Goal: Information Seeking & Learning: Learn about a topic

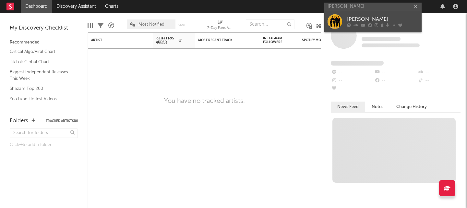
type input "[PERSON_NAME]"
click at [371, 20] on div "[PERSON_NAME]" at bounding box center [382, 20] width 71 height 8
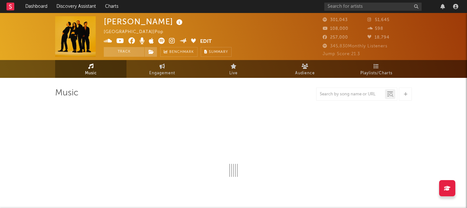
select select "6m"
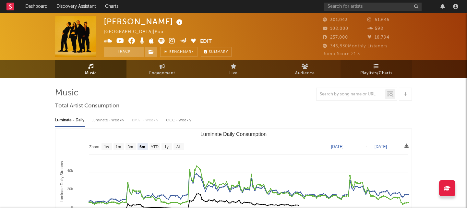
click at [364, 63] on link "Playlists/Charts" at bounding box center [376, 69] width 71 height 18
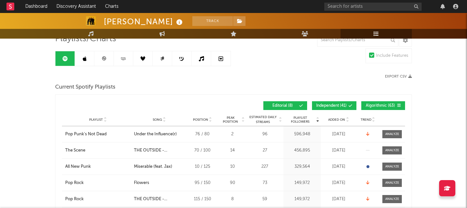
scroll to position [57, 0]
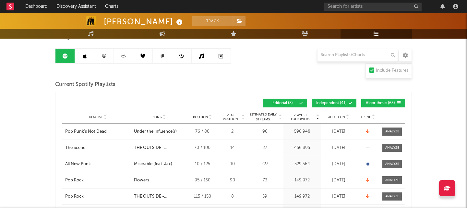
click at [329, 100] on button "Independent ( 41 )" at bounding box center [334, 103] width 44 height 9
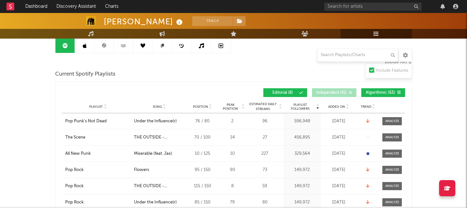
scroll to position [81, 0]
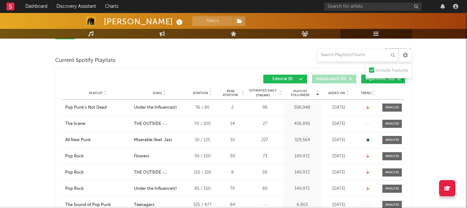
click at [343, 93] on span "Added On" at bounding box center [336, 93] width 17 height 4
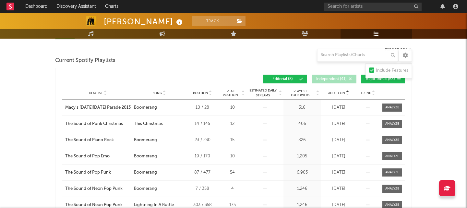
click at [343, 93] on span "Added On" at bounding box center [336, 93] width 17 height 4
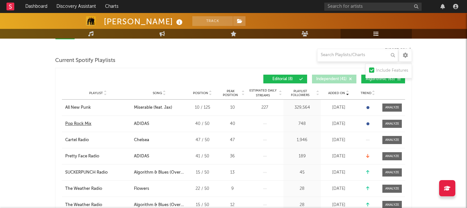
click at [80, 124] on div "Pop Rock Mix" at bounding box center [78, 124] width 26 height 6
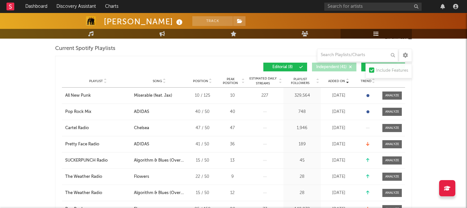
scroll to position [54, 0]
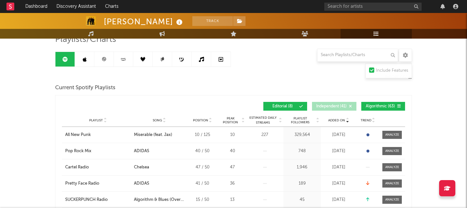
click at [367, 105] on span "Algorithmic ( 63 )" at bounding box center [381, 107] width 30 height 4
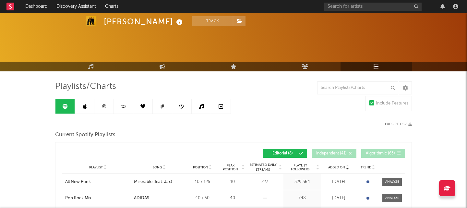
scroll to position [0, 0]
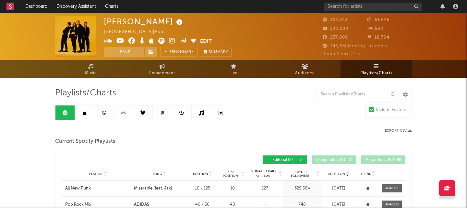
click at [88, 113] on link at bounding box center [84, 112] width 19 height 15
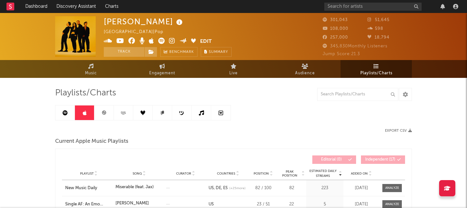
click at [120, 115] on link at bounding box center [123, 112] width 19 height 15
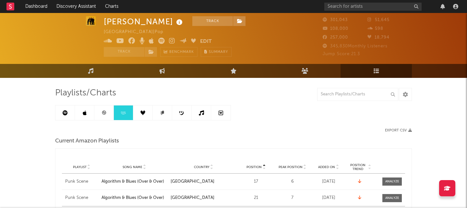
scroll to position [52, 0]
